Goal: Information Seeking & Learning: Learn about a topic

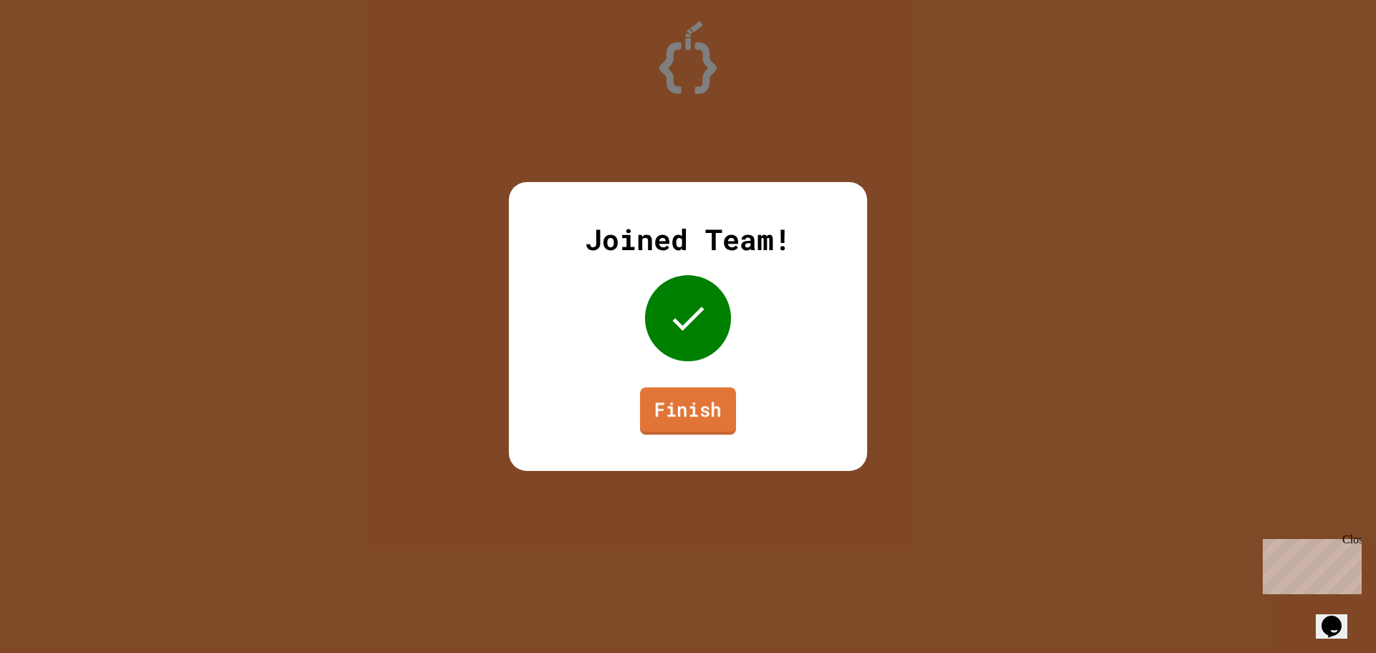
click at [699, 415] on link "Finish" at bounding box center [688, 410] width 96 height 47
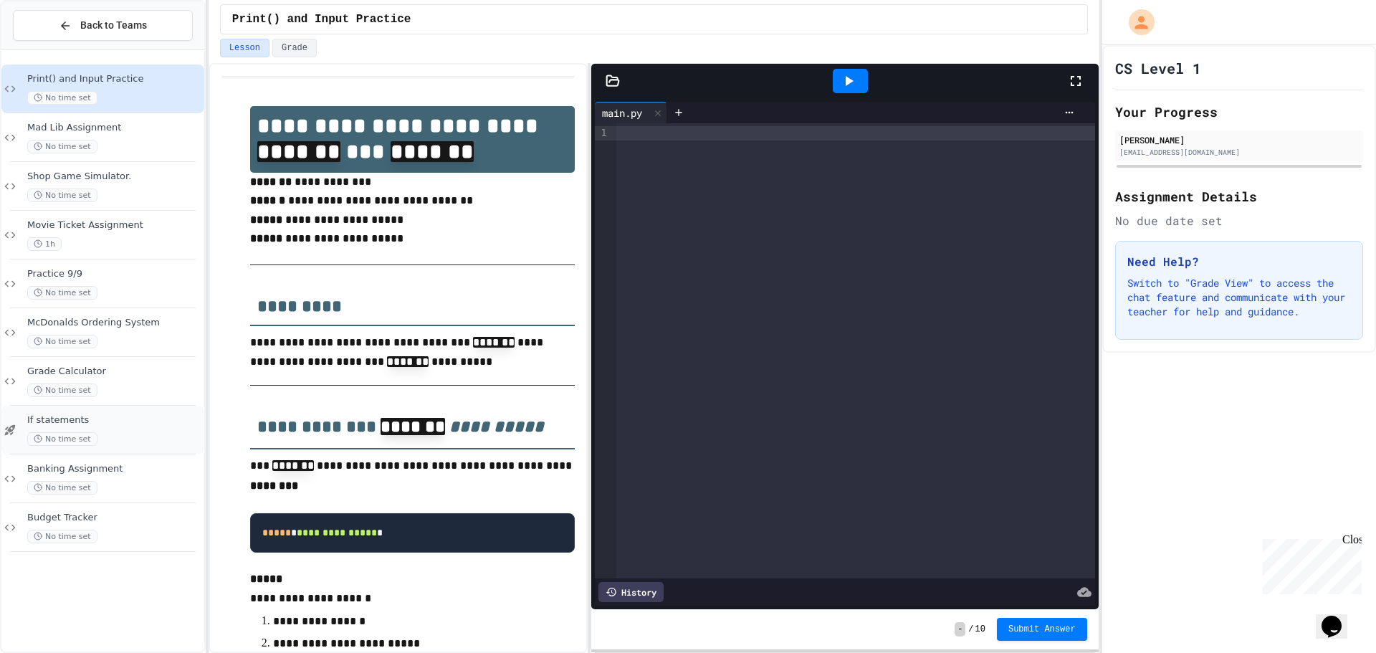
click at [115, 419] on span "If statements" at bounding box center [114, 420] width 174 height 12
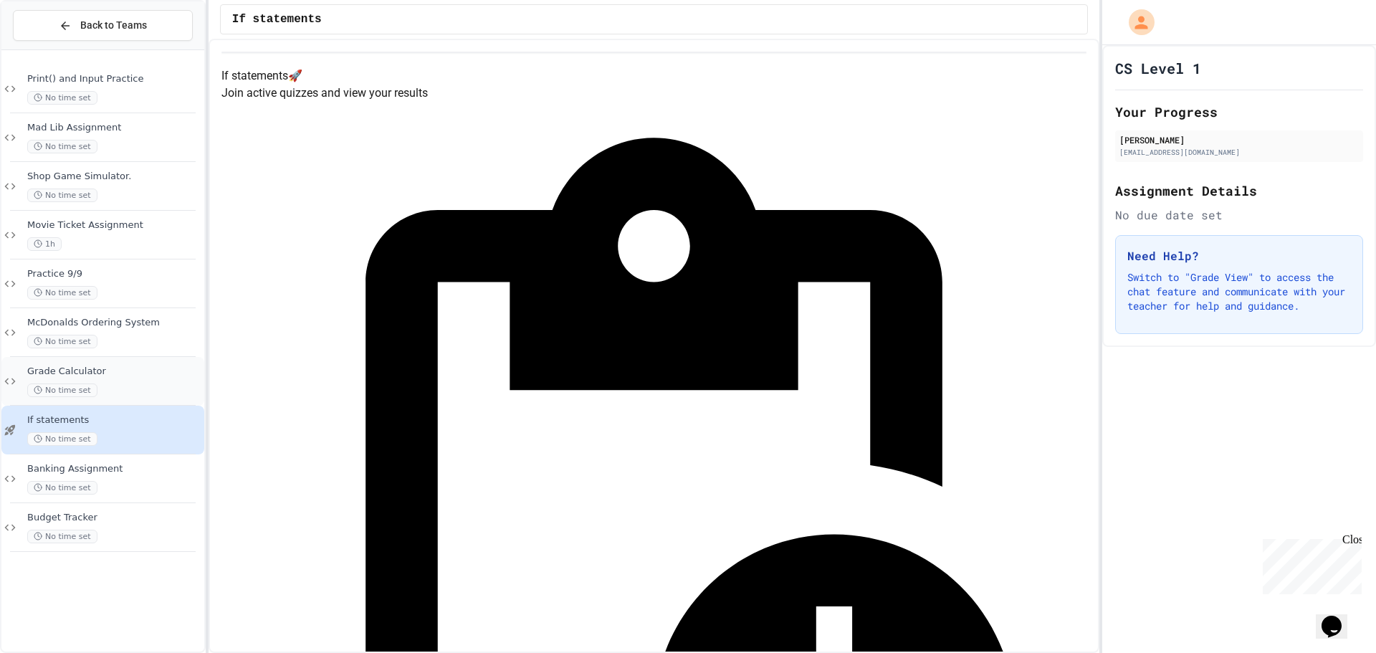
click at [131, 383] on div "No time set" at bounding box center [114, 390] width 174 height 14
